Goal: Task Accomplishment & Management: Complete application form

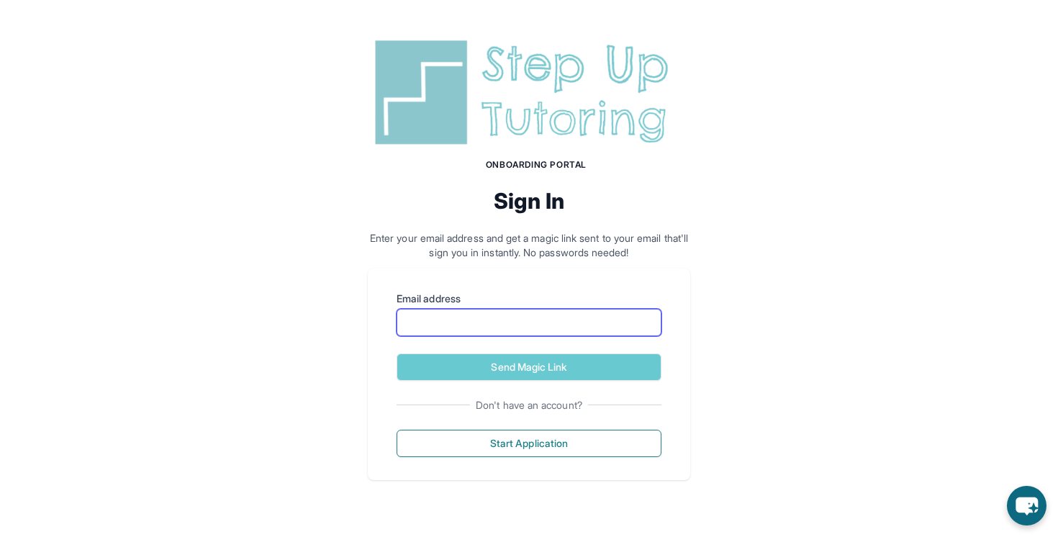
click at [510, 327] on input "Email address" at bounding box center [528, 322] width 265 height 27
type input "**********"
drag, startPoint x: 548, startPoint y: 320, endPoint x: 264, endPoint y: 321, distance: 284.2
click at [264, 321] on div "**********" at bounding box center [529, 257] width 1058 height 514
type input "**********"
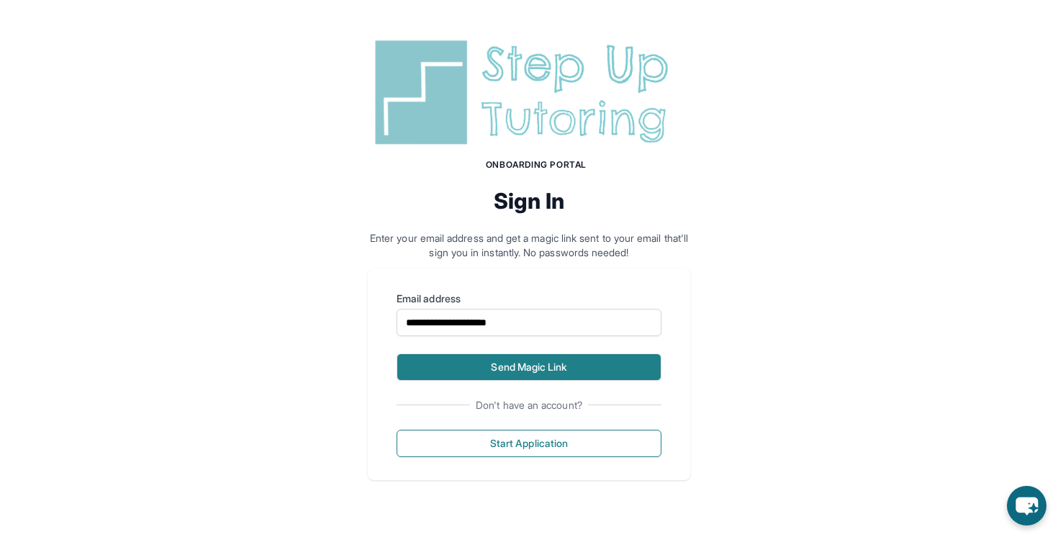
click at [502, 361] on button "Send Magic Link" at bounding box center [528, 366] width 265 height 27
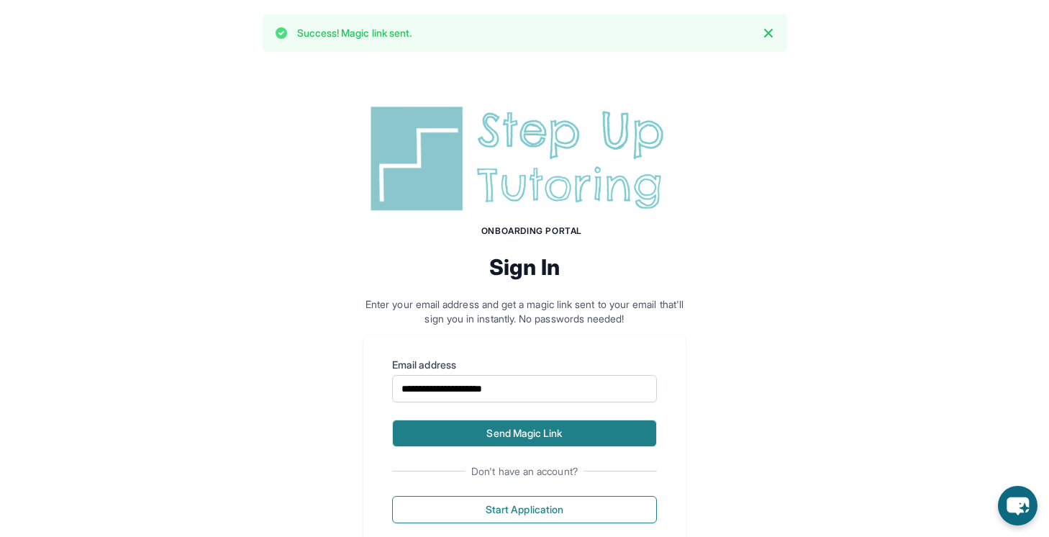
scroll to position [44, 0]
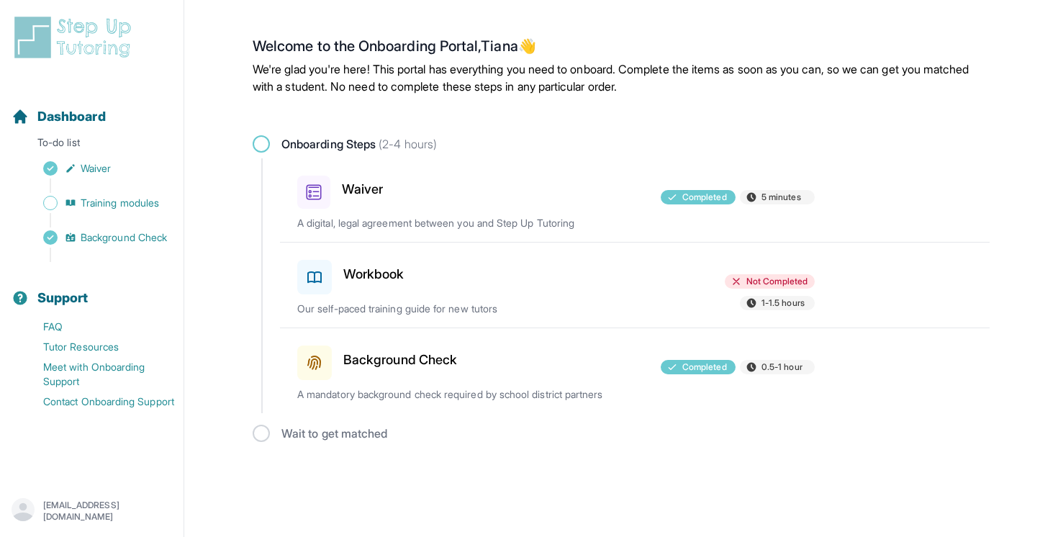
click at [376, 280] on h3 "Workbook" at bounding box center [373, 274] width 61 height 20
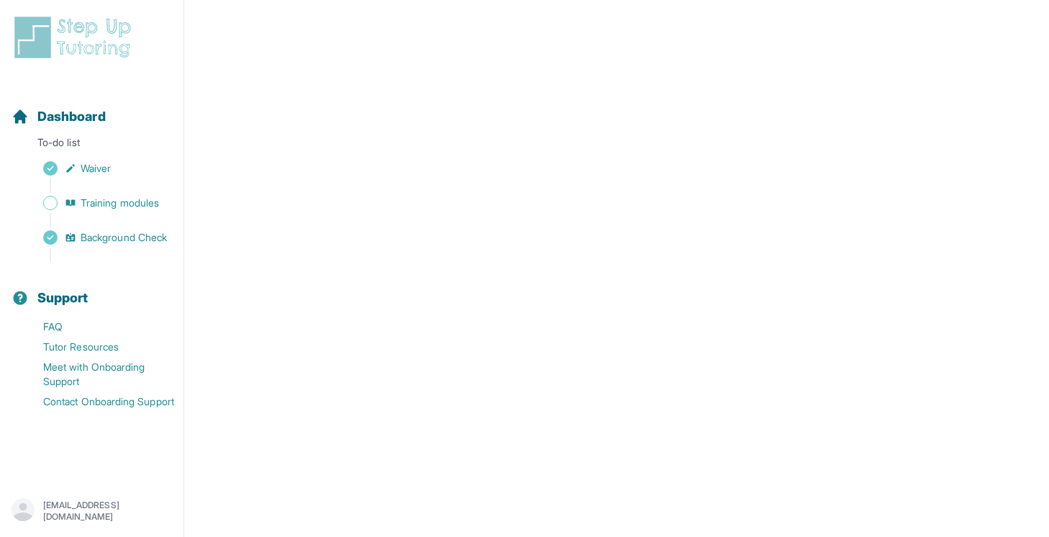
scroll to position [472, 0]
click at [36, 114] on link "Dashboard" at bounding box center [59, 116] width 94 height 20
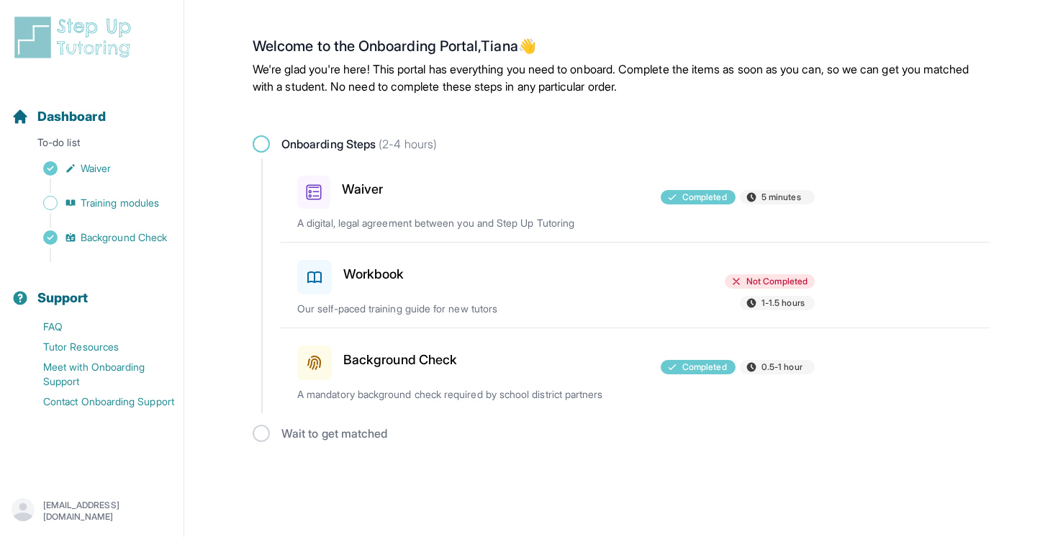
click at [366, 189] on h3 "Waiver" at bounding box center [362, 189] width 41 height 20
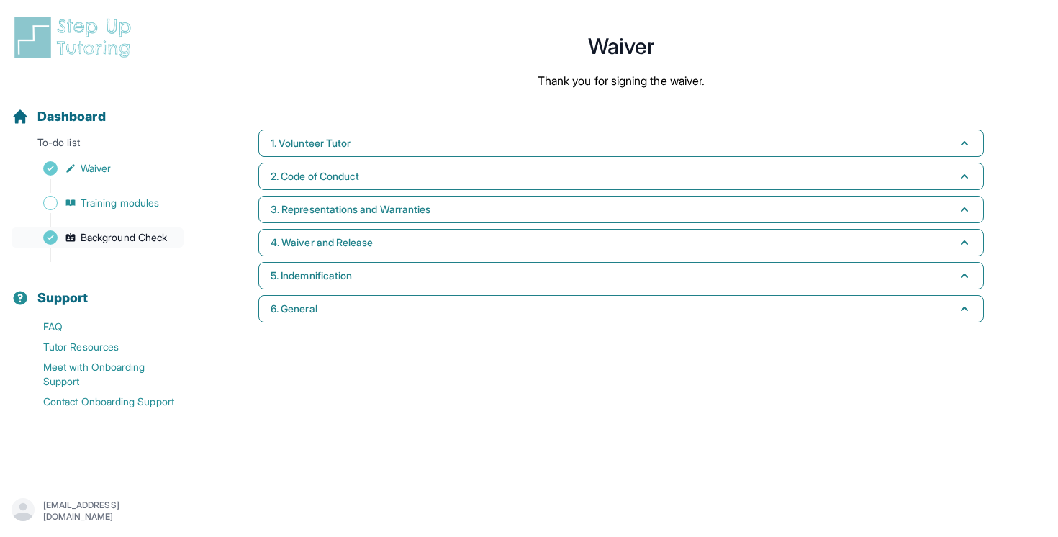
click at [122, 236] on span "Background Check" at bounding box center [124, 237] width 86 height 14
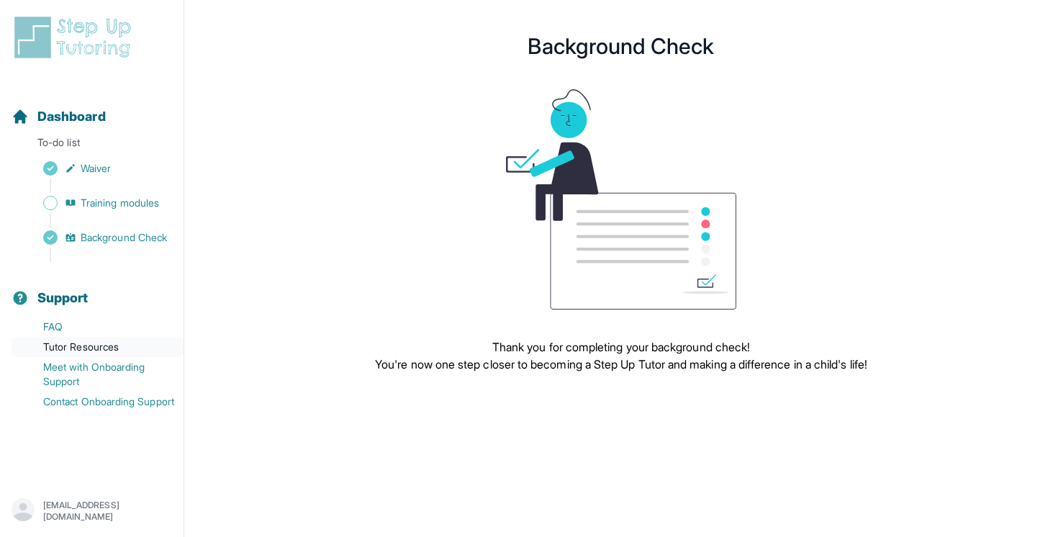
click at [65, 343] on link "Tutor Resources" at bounding box center [98, 347] width 172 height 20
click at [49, 506] on p "tianaksimpson@csus.edu" at bounding box center [107, 510] width 129 height 23
click at [154, 126] on div "Dashboard" at bounding box center [92, 117] width 172 height 32
click at [104, 167] on span "Waiver" at bounding box center [96, 168] width 30 height 14
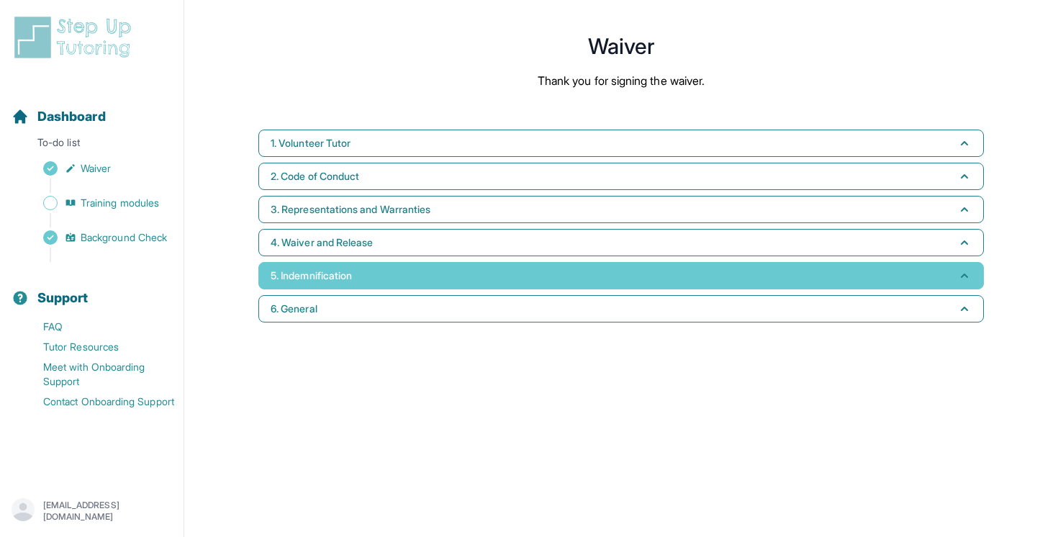
click at [364, 273] on button "5. Indemnification" at bounding box center [620, 275] width 725 height 27
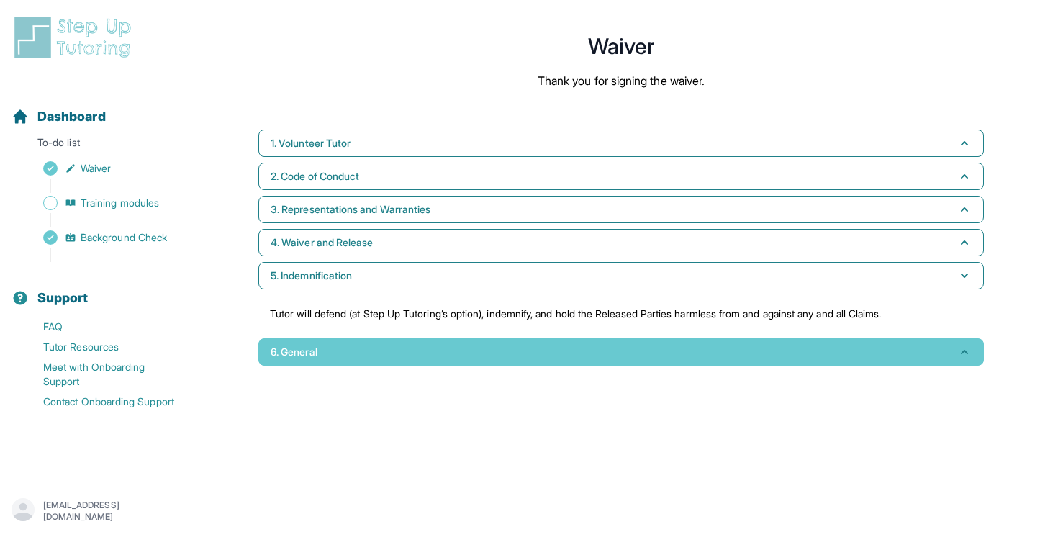
click at [371, 343] on button "6. General" at bounding box center [620, 351] width 725 height 27
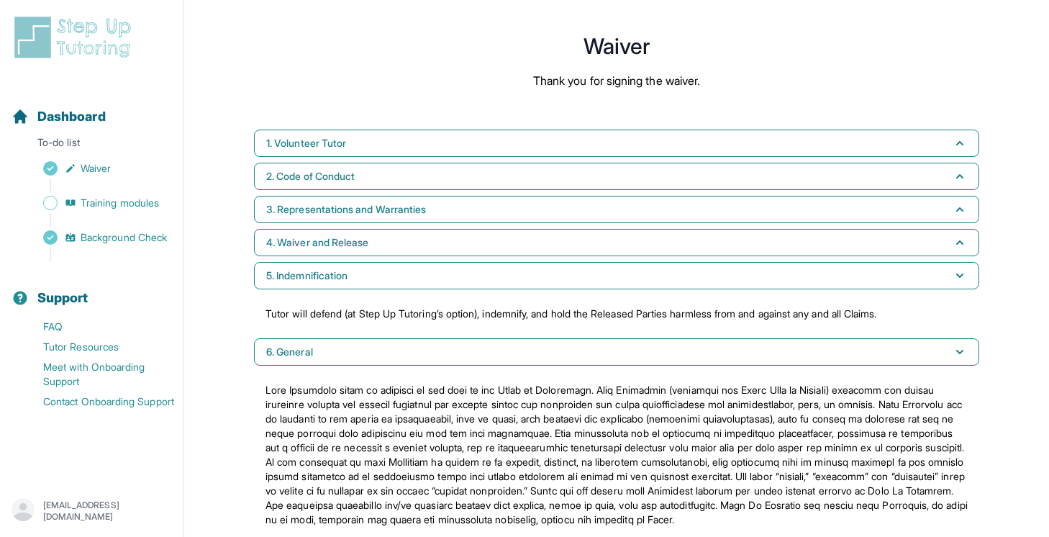
scroll to position [42, 0]
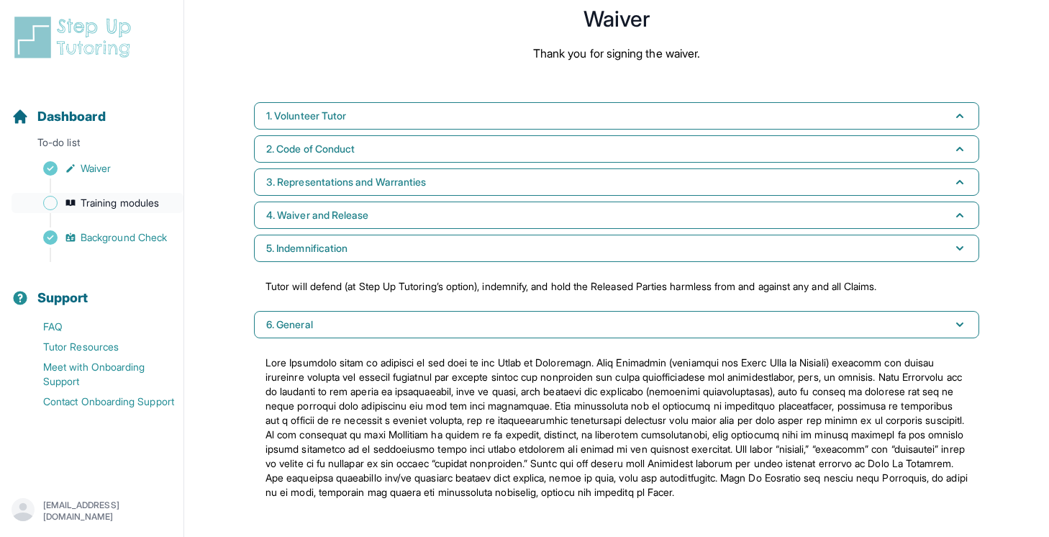
click at [153, 209] on span "Training modules" at bounding box center [120, 203] width 78 height 14
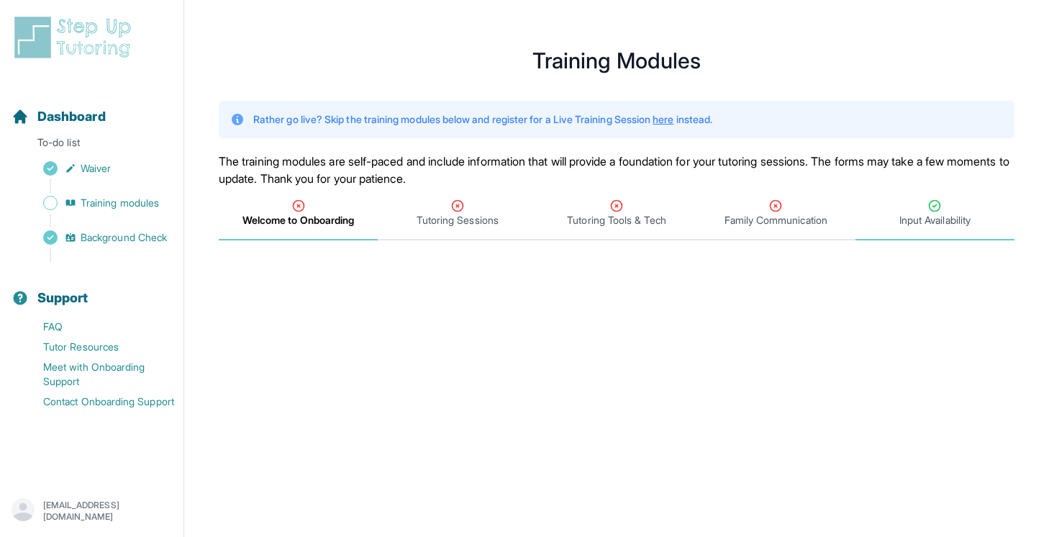
click at [917, 201] on div "Input Availability" at bounding box center [934, 213] width 153 height 29
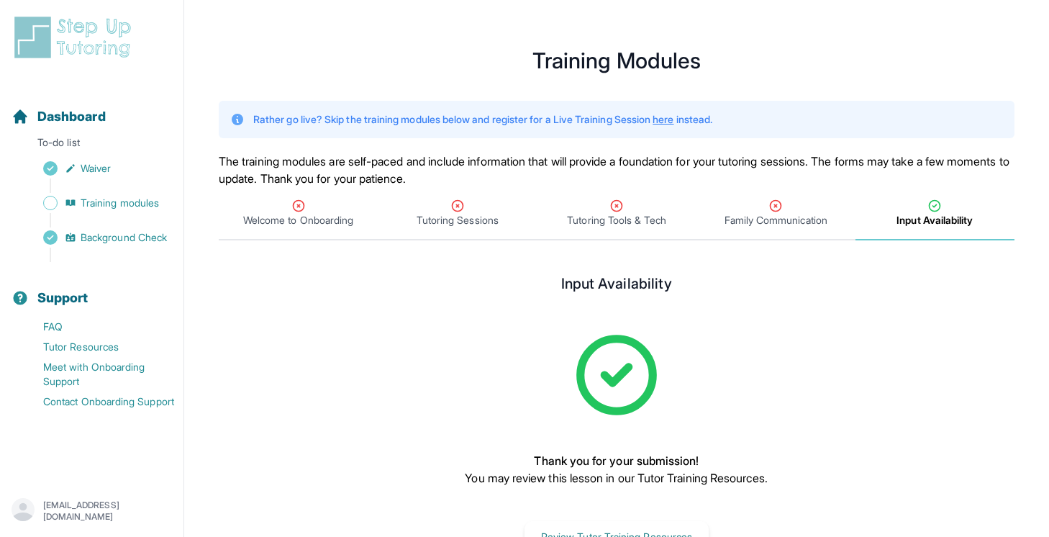
scroll to position [50, 0]
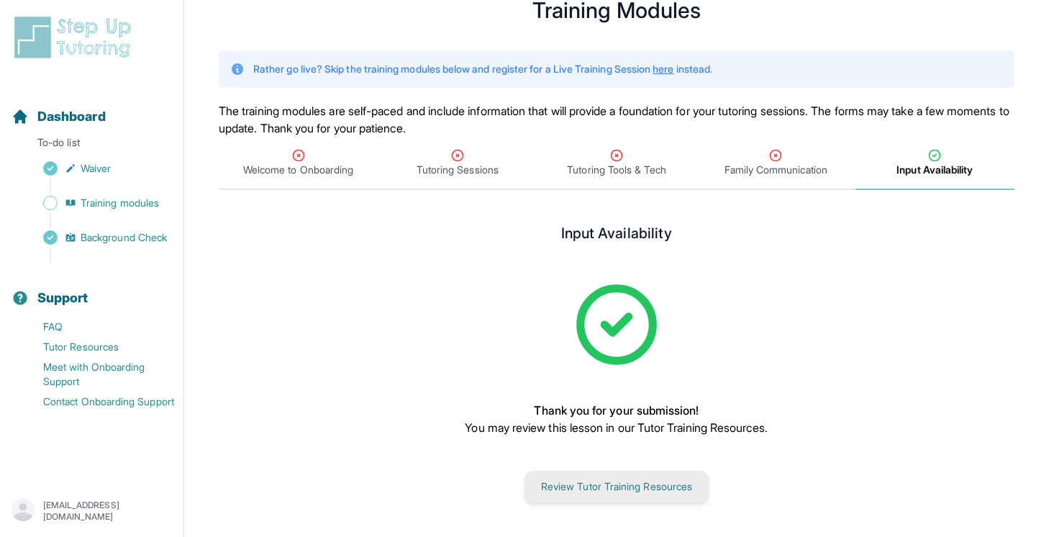
click at [633, 484] on button "Review Tutor Training Resources" at bounding box center [617, 487] width 184 height 32
click at [769, 166] on span "Family Communication" at bounding box center [776, 170] width 103 height 14
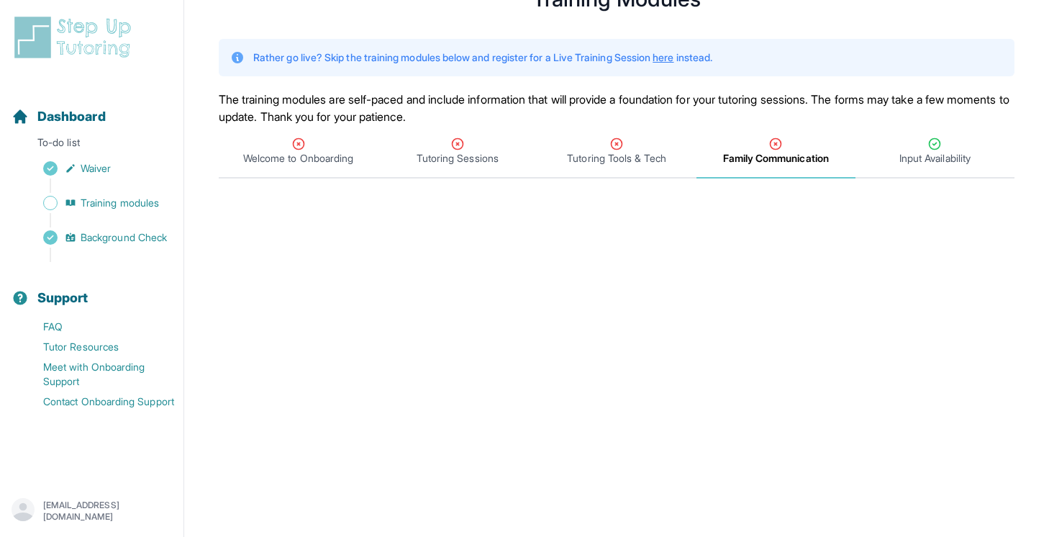
scroll to position [0, 0]
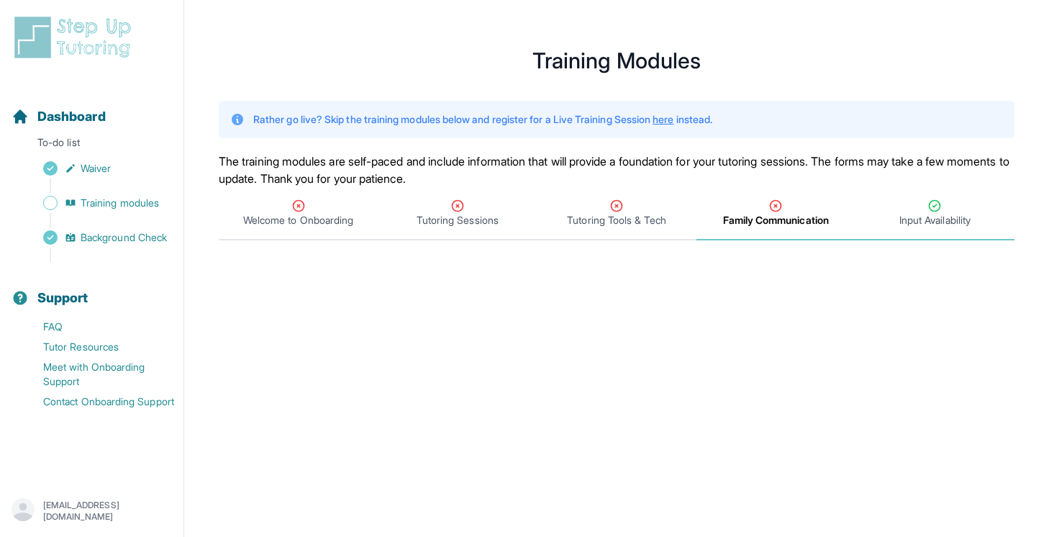
click at [942, 219] on span "Input Availability" at bounding box center [934, 220] width 71 height 14
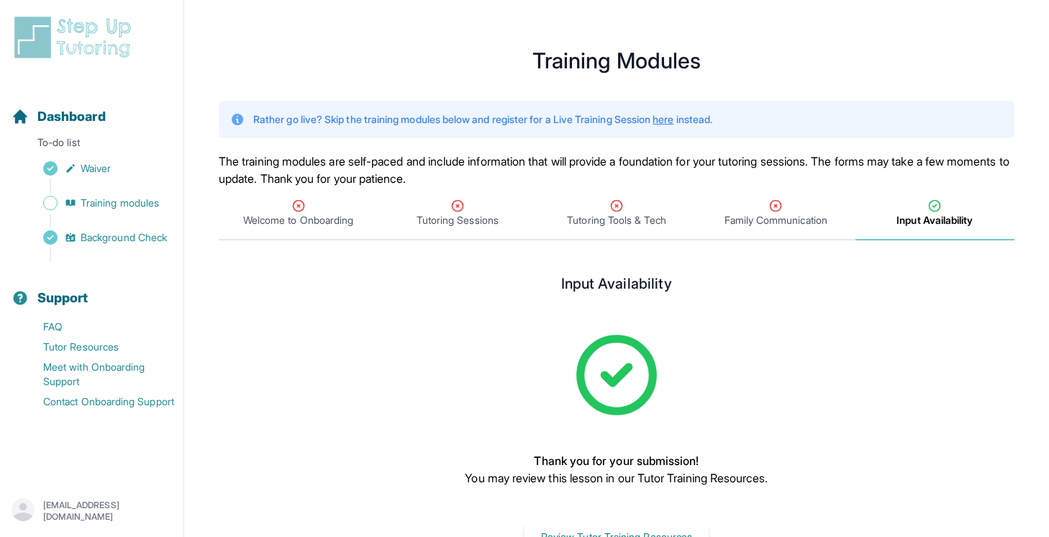
scroll to position [50, 0]
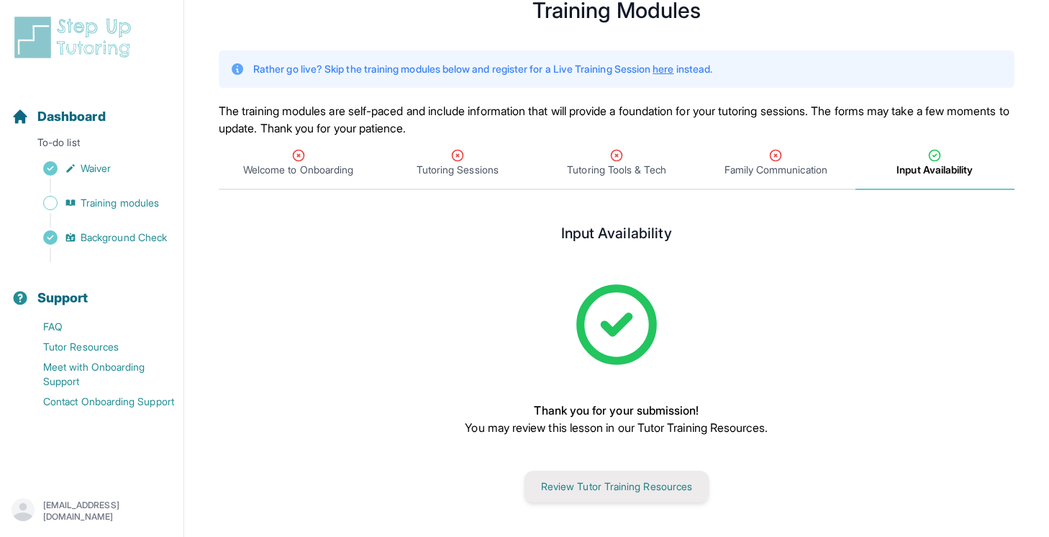
click at [624, 491] on button "Review Tutor Training Resources" at bounding box center [617, 487] width 184 height 32
